Goal: Task Accomplishment & Management: Use online tool/utility

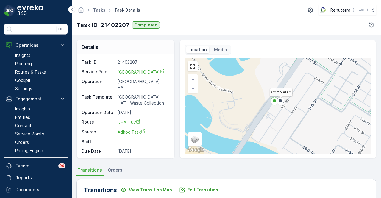
scroll to position [20, 0]
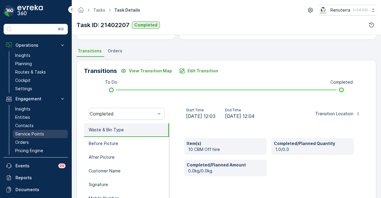
click at [34, 134] on p "Service Points" at bounding box center [29, 134] width 29 height 6
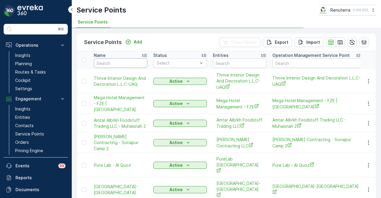
click at [128, 63] on input "text" at bounding box center [121, 63] width 54 height 10
type input "auto"
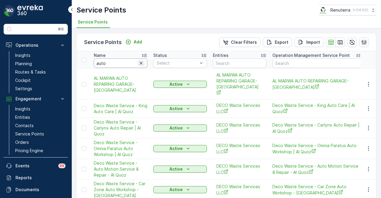
click at [142, 65] on icon "button" at bounding box center [141, 63] width 6 height 6
click at [122, 63] on input "text" at bounding box center [121, 63] width 54 height 10
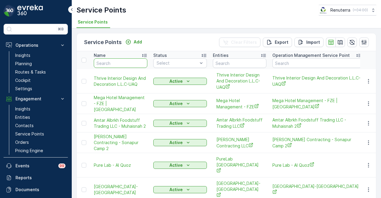
click at [122, 63] on input "text" at bounding box center [121, 63] width 54 height 10
type input "car boxc"
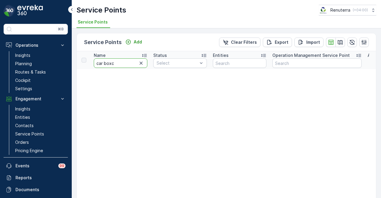
click at [122, 63] on input "car boxc" at bounding box center [121, 63] width 54 height 10
type input "car box"
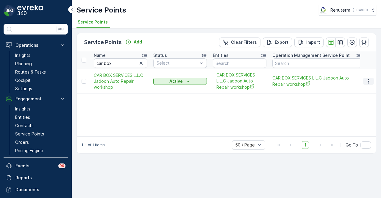
click at [365, 81] on button "button" at bounding box center [368, 81] width 11 height 7
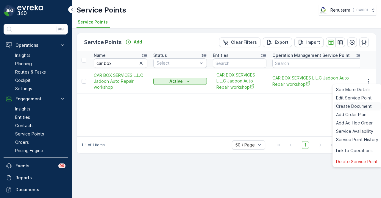
click at [367, 106] on span "Create Document" at bounding box center [354, 106] width 36 height 6
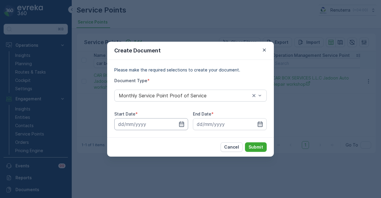
click at [185, 125] on input at bounding box center [151, 124] width 74 height 12
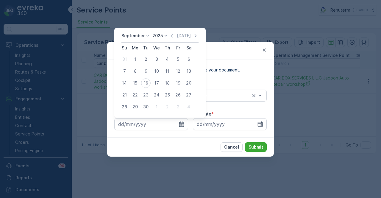
click at [174, 34] on div "[DATE]" at bounding box center [184, 36] width 30 height 6
click at [172, 36] on icon "button" at bounding box center [172, 36] width 6 height 6
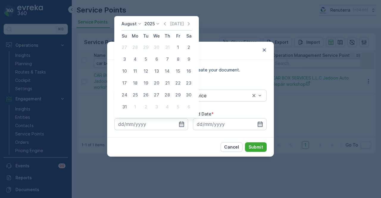
click at [177, 47] on div "1" at bounding box center [178, 48] width 10 height 10
type input "[DATE]"
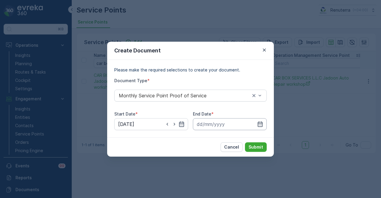
click at [263, 120] on input at bounding box center [230, 124] width 74 height 12
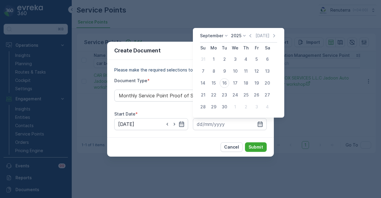
drag, startPoint x: 248, startPoint y: 34, endPoint x: 248, endPoint y: 39, distance: 5.1
click at [248, 34] on icon "button" at bounding box center [250, 36] width 6 height 6
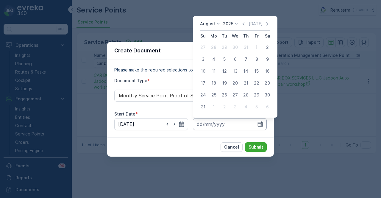
drag, startPoint x: 206, startPoint y: 105, endPoint x: 246, endPoint y: 130, distance: 47.0
click at [206, 105] on div "31" at bounding box center [203, 107] width 10 height 10
type input "[DATE]"
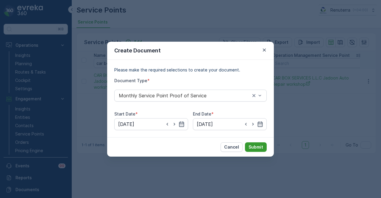
click at [259, 148] on p "Submit" at bounding box center [255, 147] width 15 height 6
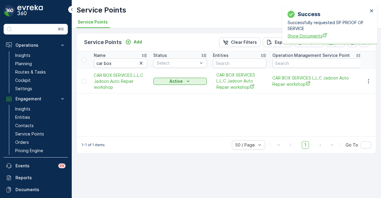
click at [311, 37] on span "Show Documents" at bounding box center [327, 36] width 80 height 6
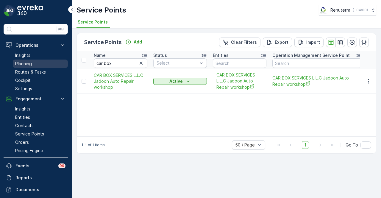
click at [46, 63] on link "Planning" at bounding box center [40, 63] width 55 height 8
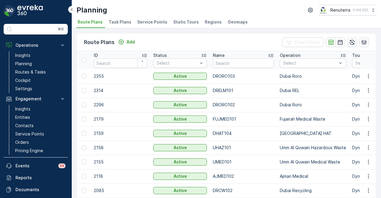
click at [145, 22] on span "Service Points" at bounding box center [152, 22] width 30 height 6
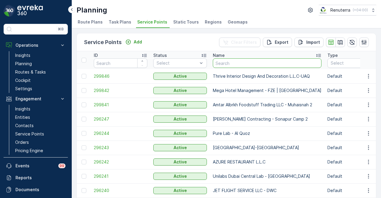
click at [240, 62] on input "text" at bounding box center [267, 63] width 109 height 10
paste input "CAR BOX SERVICES L.L.C J"
type input "CAR BOX SERVICES L.L.C J"
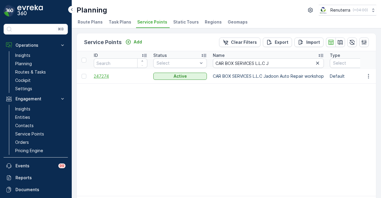
click at [111, 77] on span "247274" at bounding box center [121, 76] width 54 height 6
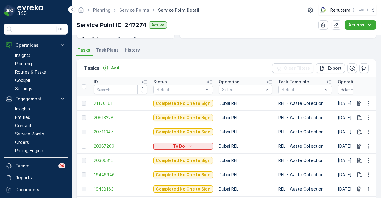
scroll to position [138, 0]
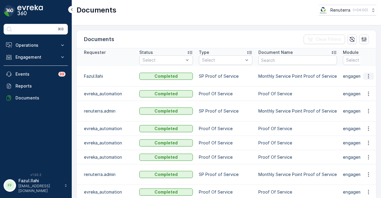
click at [366, 76] on icon "button" at bounding box center [368, 76] width 6 height 6
click at [364, 85] on span "See Details" at bounding box center [366, 84] width 23 height 6
